Goal: Task Accomplishment & Management: Use online tool/utility

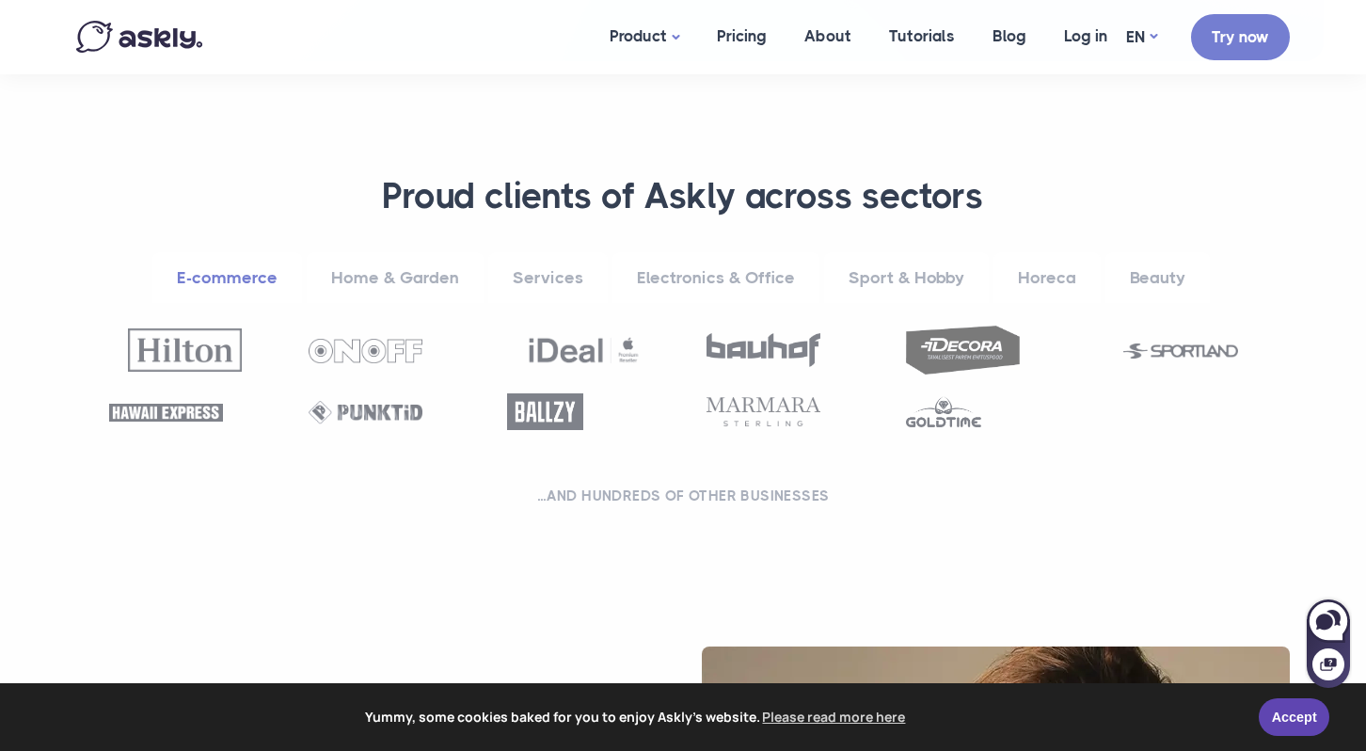
scroll to position [713, 0]
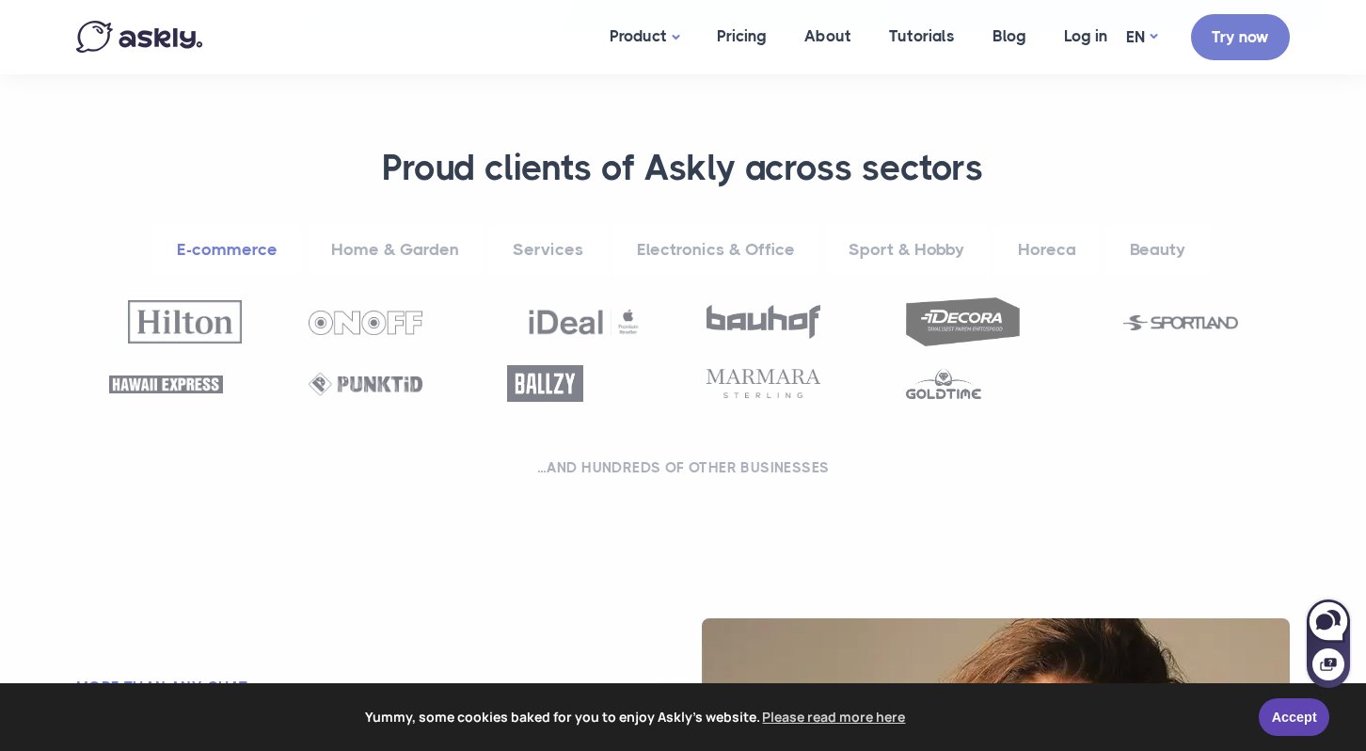
click at [402, 243] on link "Home & Garden" at bounding box center [395, 250] width 177 height 52
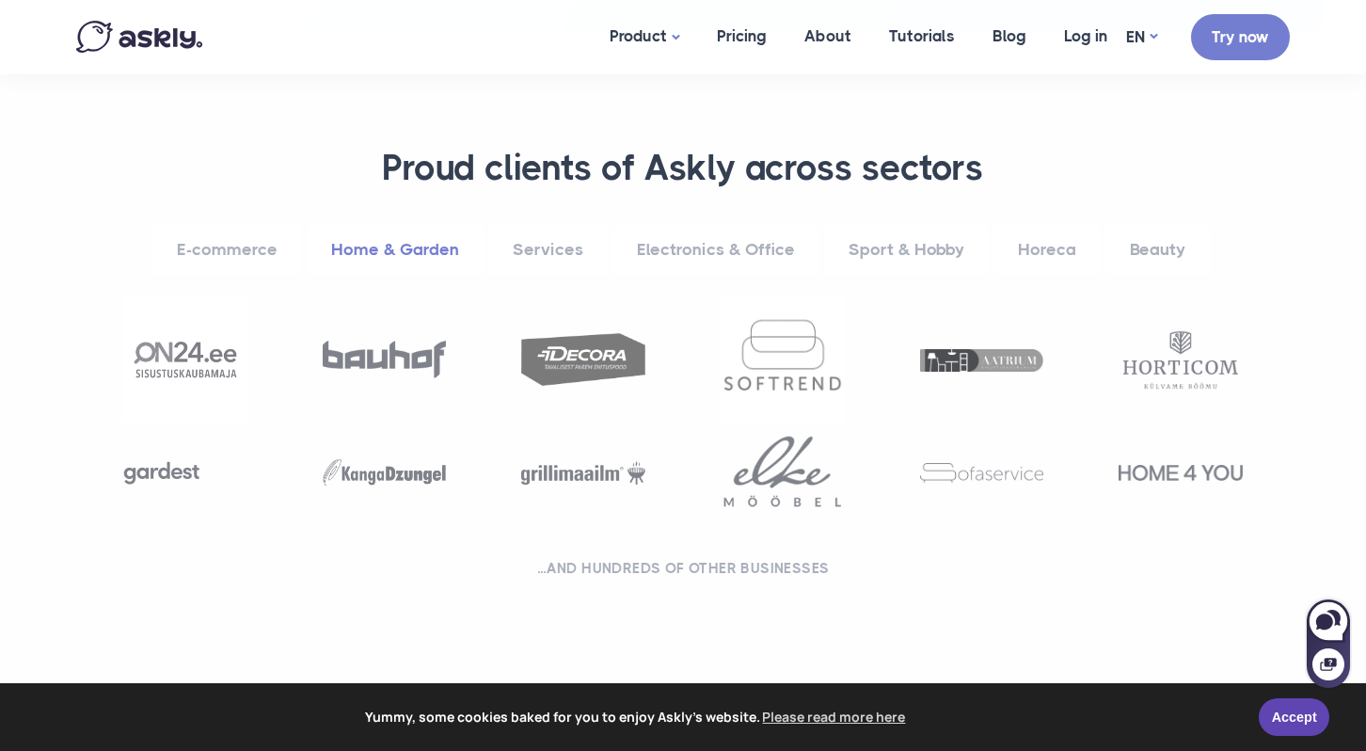
click at [547, 245] on link "Services" at bounding box center [547, 250] width 119 height 52
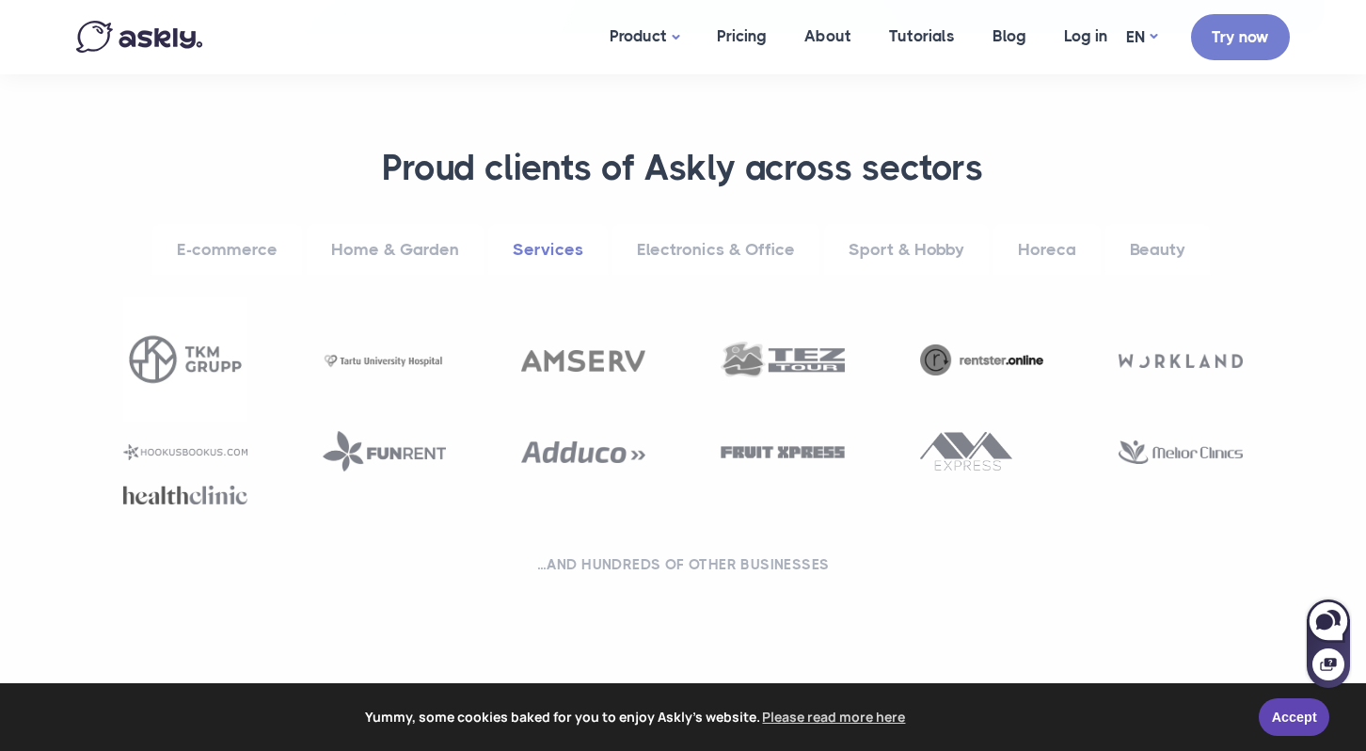
click at [699, 252] on link "Electronics & Office" at bounding box center [715, 250] width 207 height 52
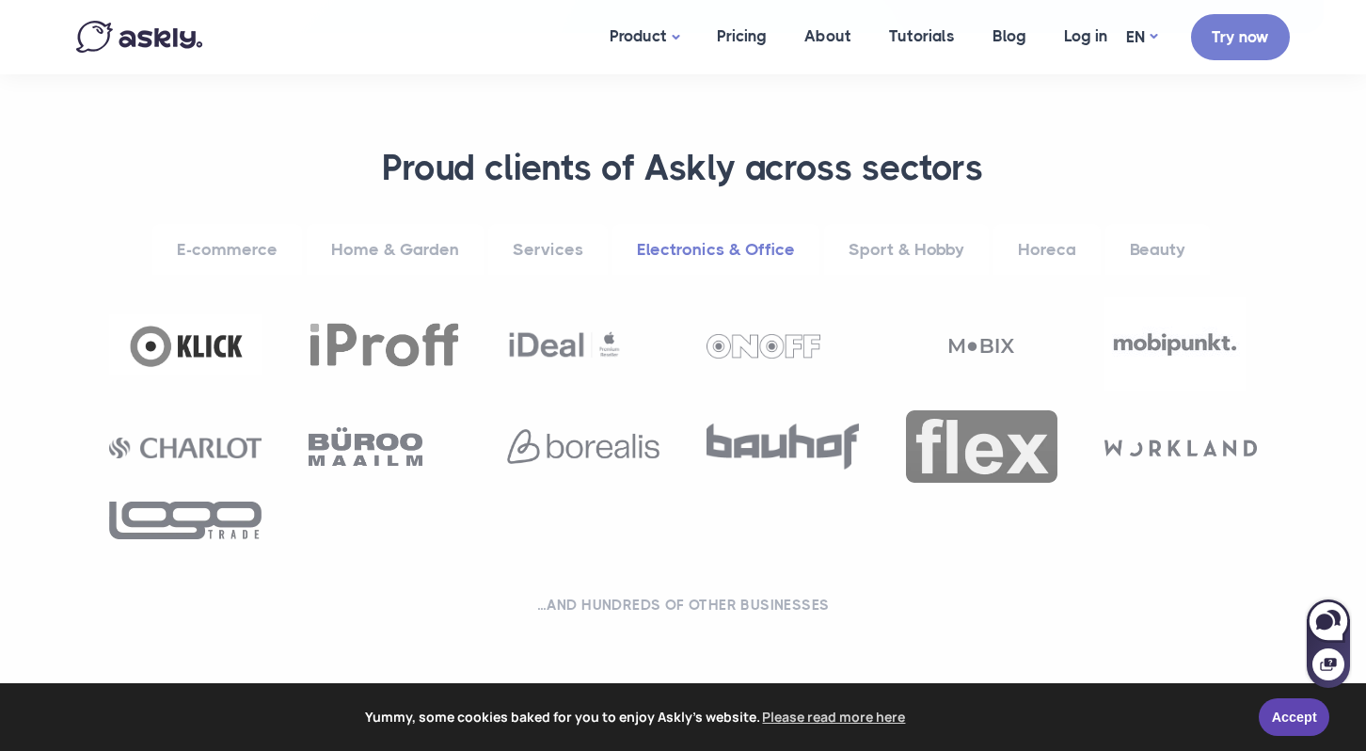
click at [913, 247] on link "Sport & Hobby" at bounding box center [906, 250] width 165 height 52
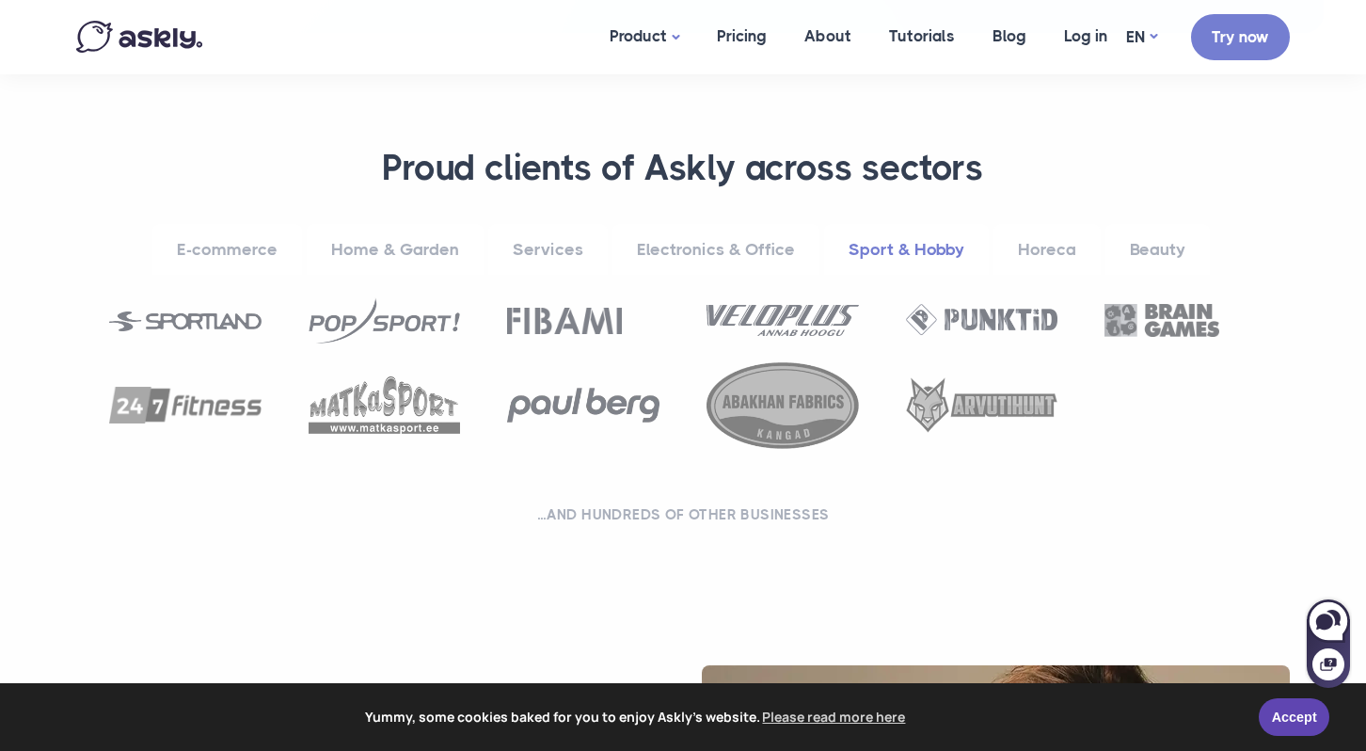
click at [1030, 248] on link "Horeca" at bounding box center [1046, 250] width 107 height 52
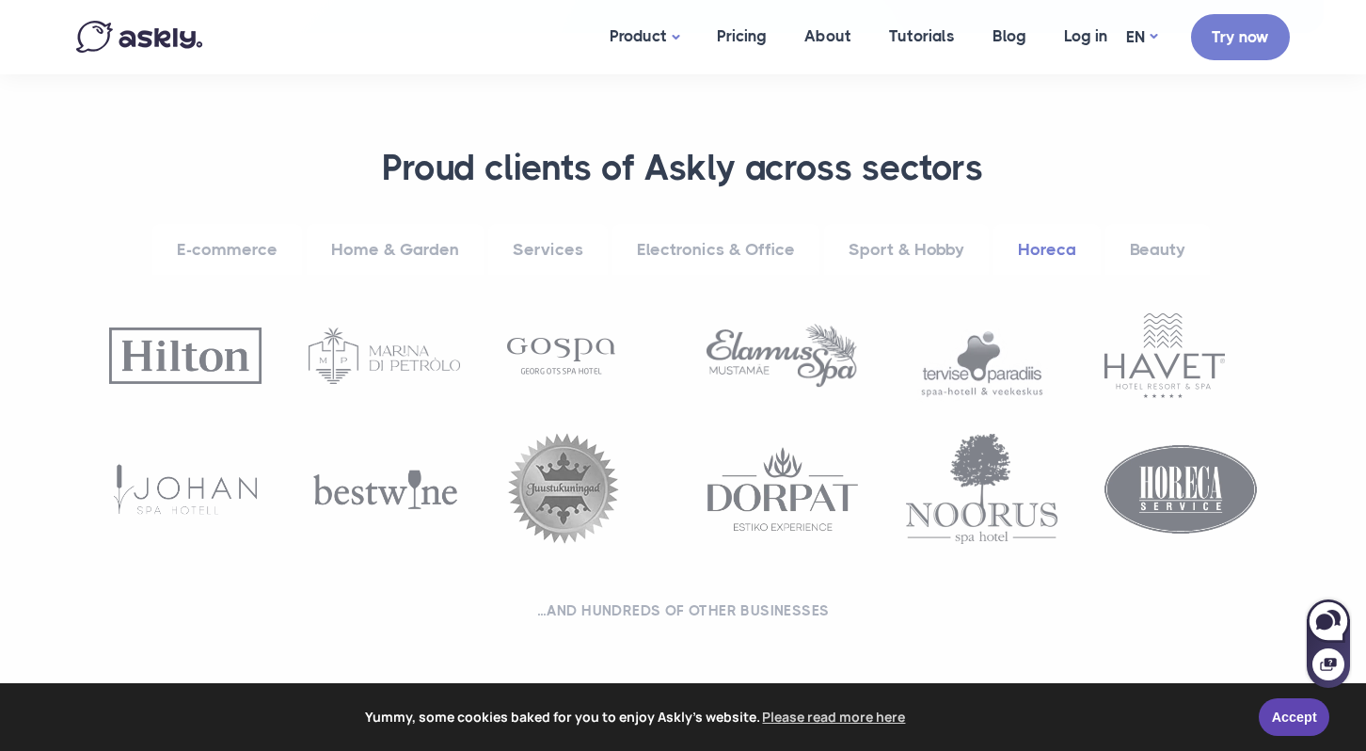
click at [1157, 243] on link "Beauty" at bounding box center [1157, 250] width 104 height 52
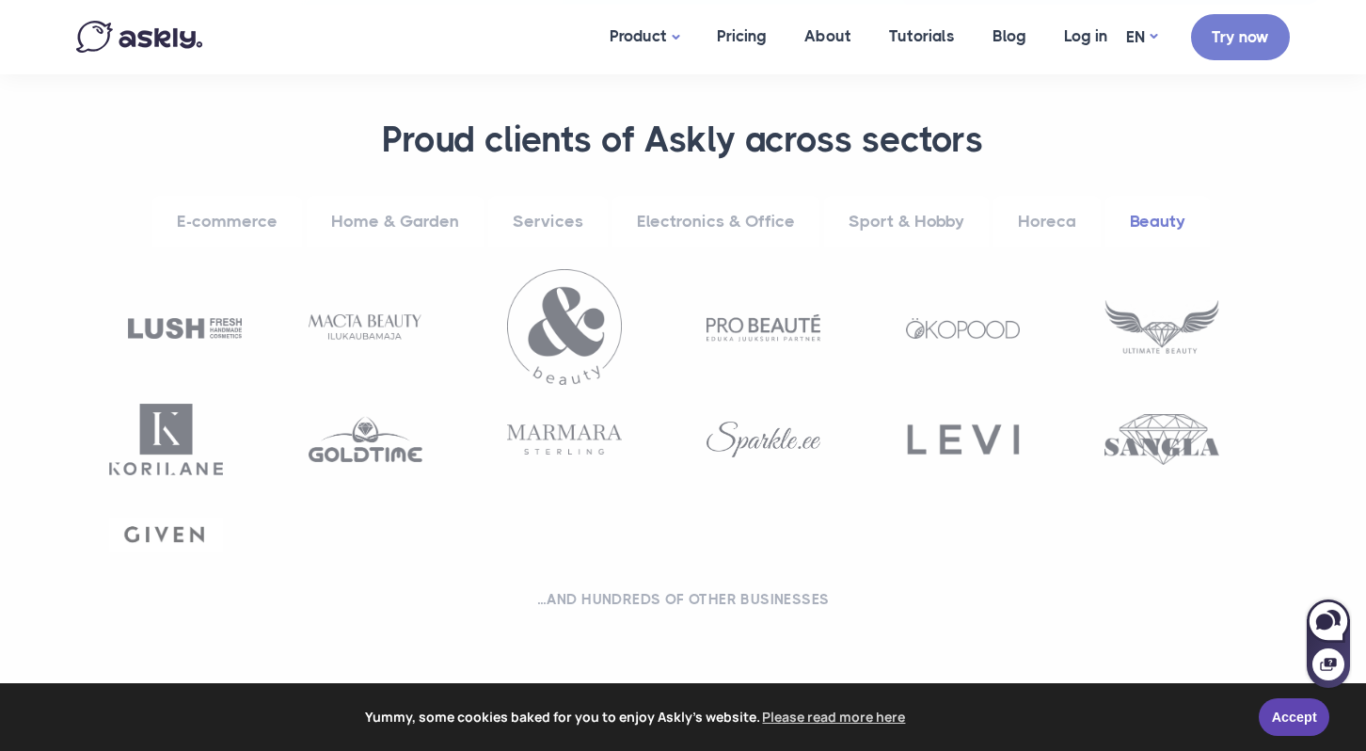
scroll to position [726, 0]
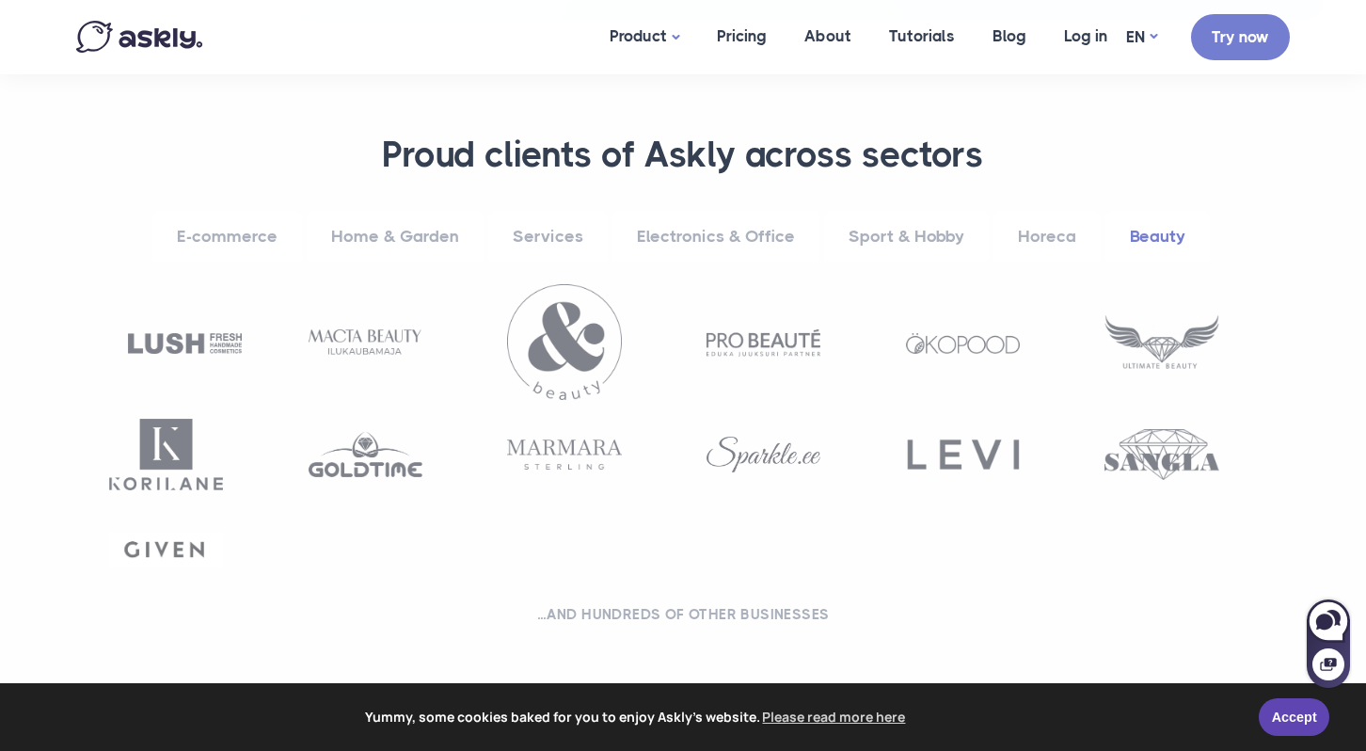
click at [247, 236] on link "E-commerce" at bounding box center [227, 237] width 150 height 52
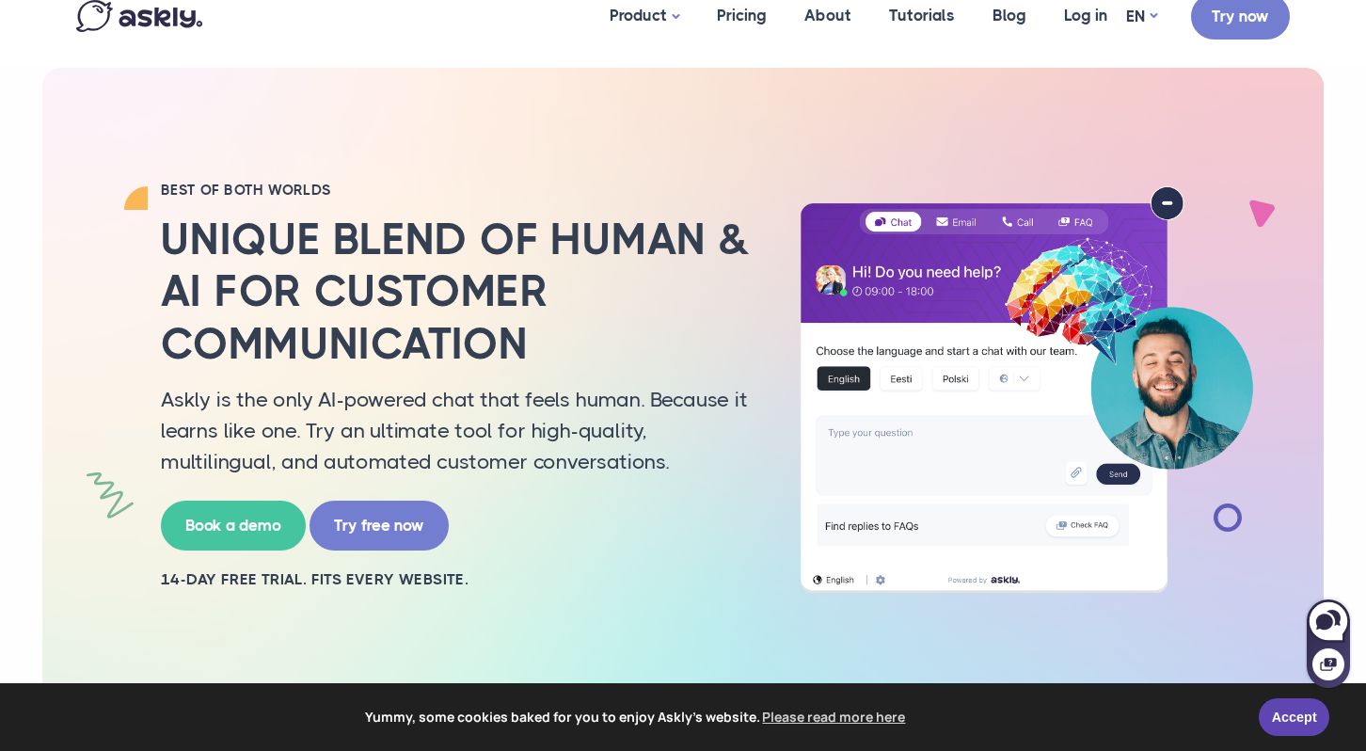
scroll to position [38, 0]
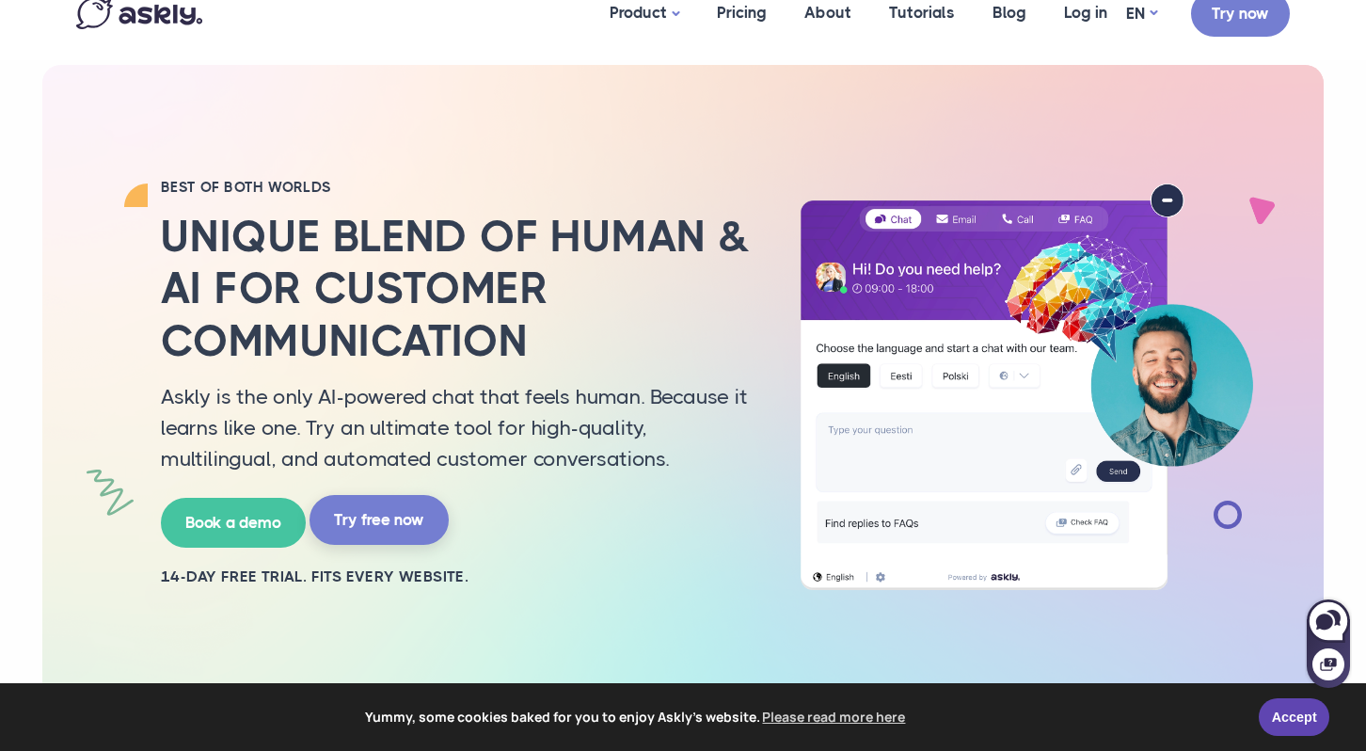
click at [388, 522] on link "Try free now" at bounding box center [378, 520] width 139 height 50
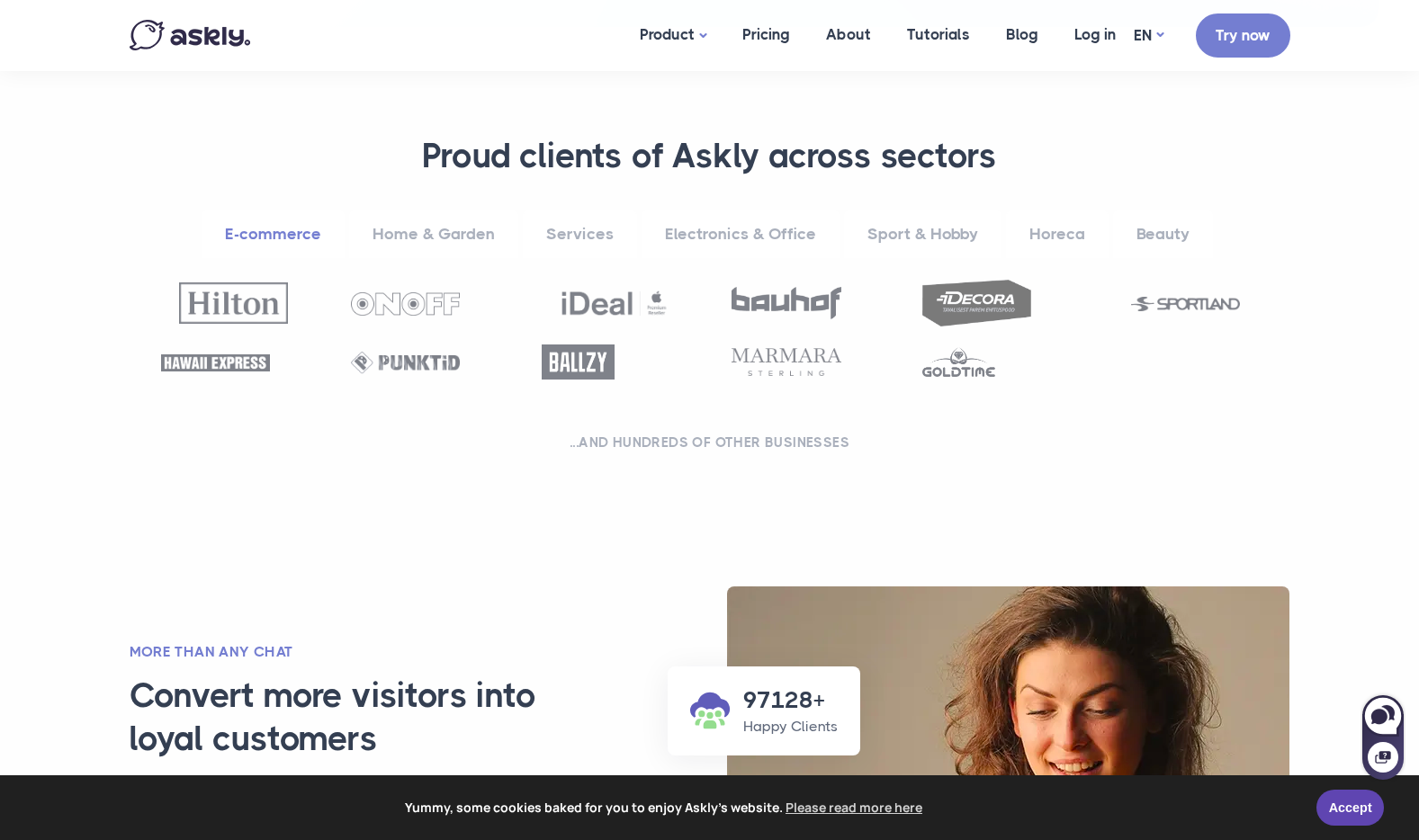
scroll to position [678, 0]
